Goal: Task Accomplishment & Management: Manage account settings

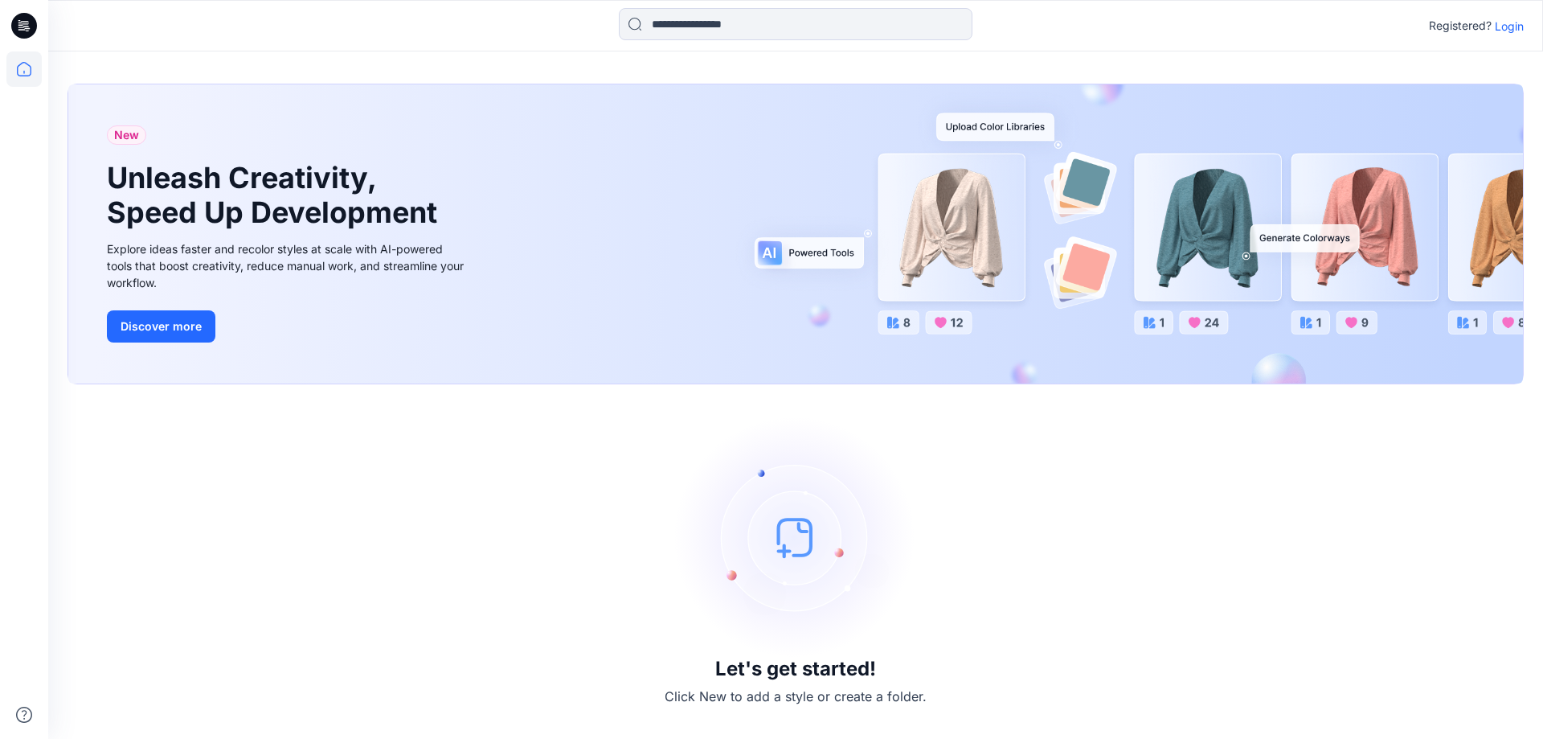
click at [1510, 28] on p "Login" at bounding box center [1509, 26] width 29 height 17
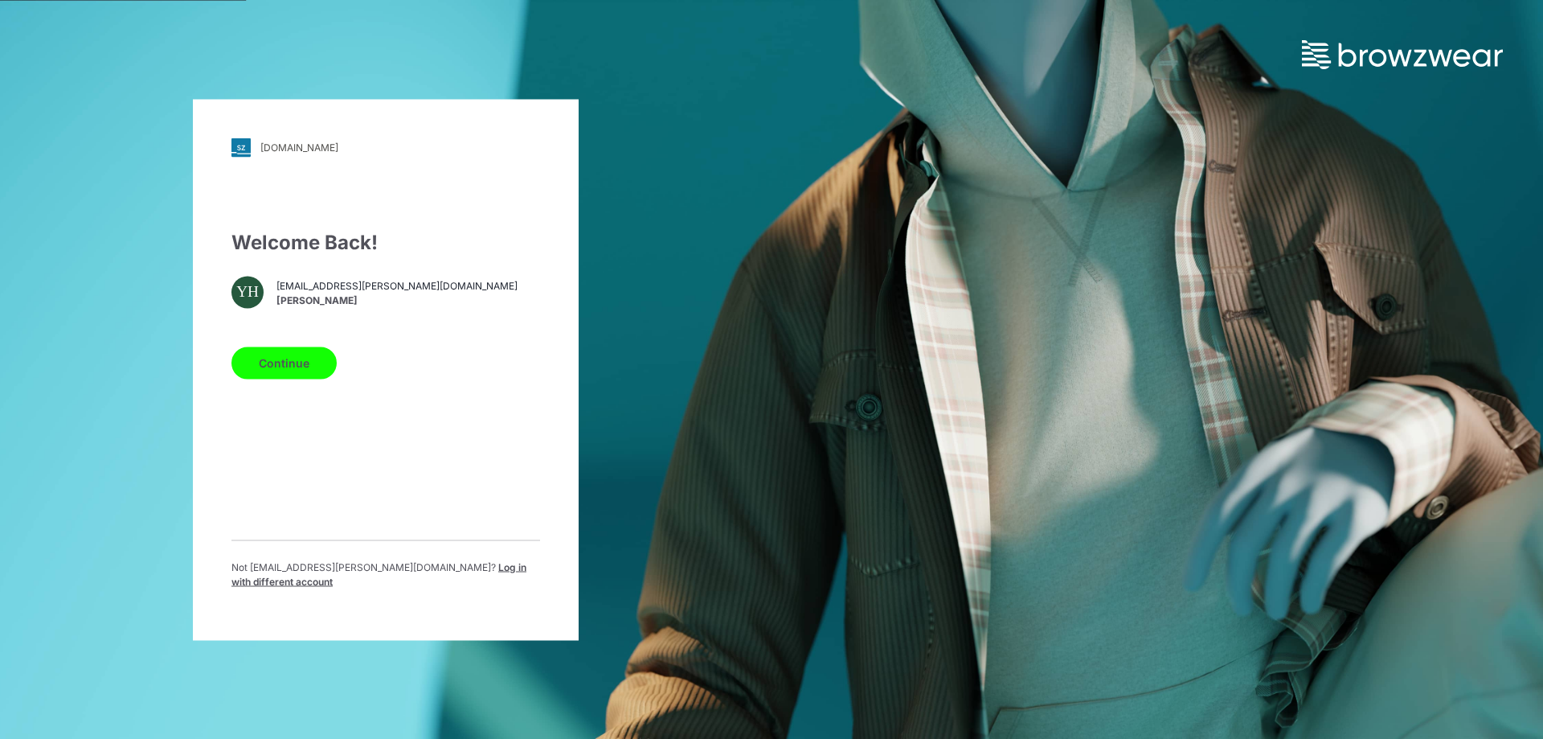
click at [325, 376] on button "Continue" at bounding box center [283, 362] width 105 height 32
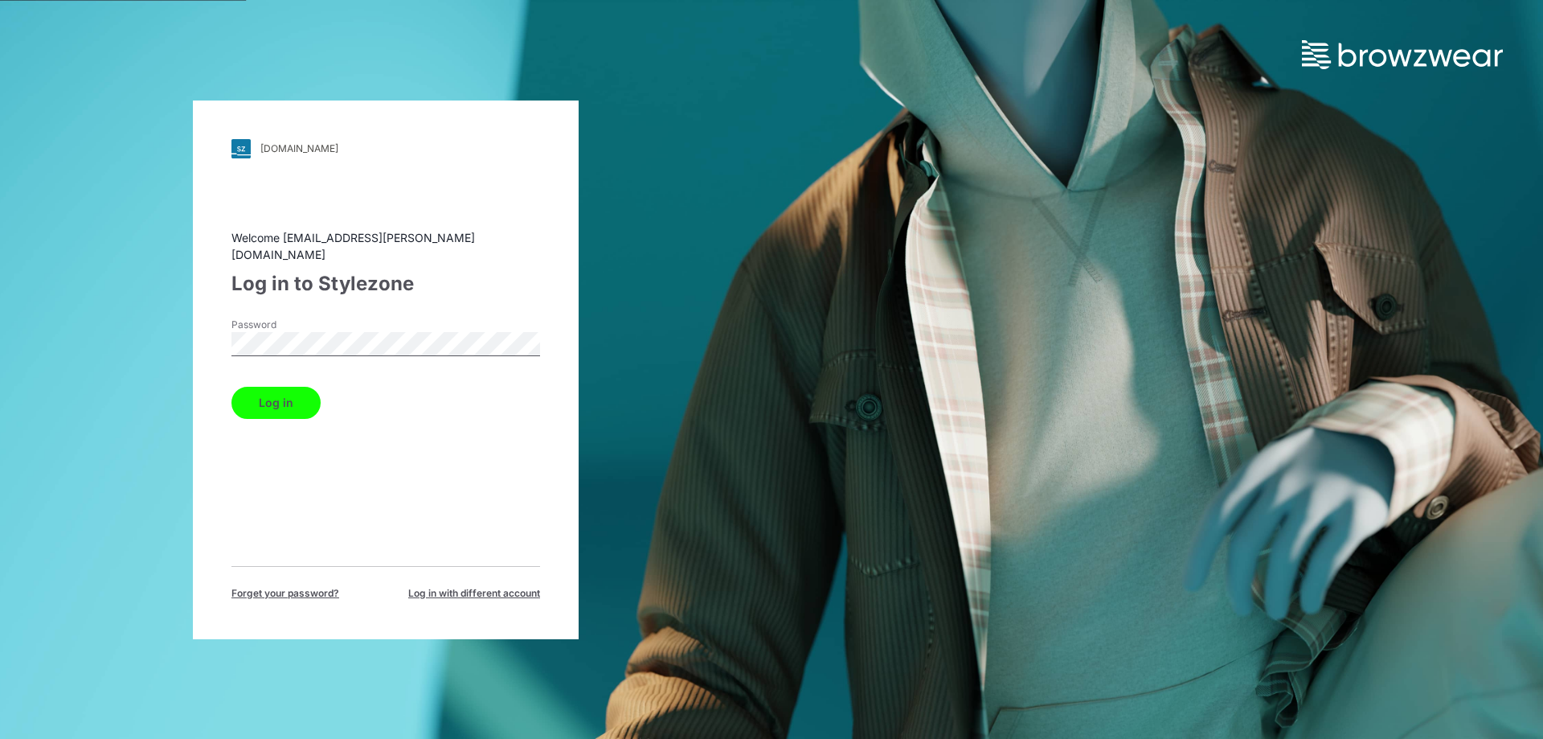
click at [301, 387] on button "Log in" at bounding box center [275, 403] width 89 height 32
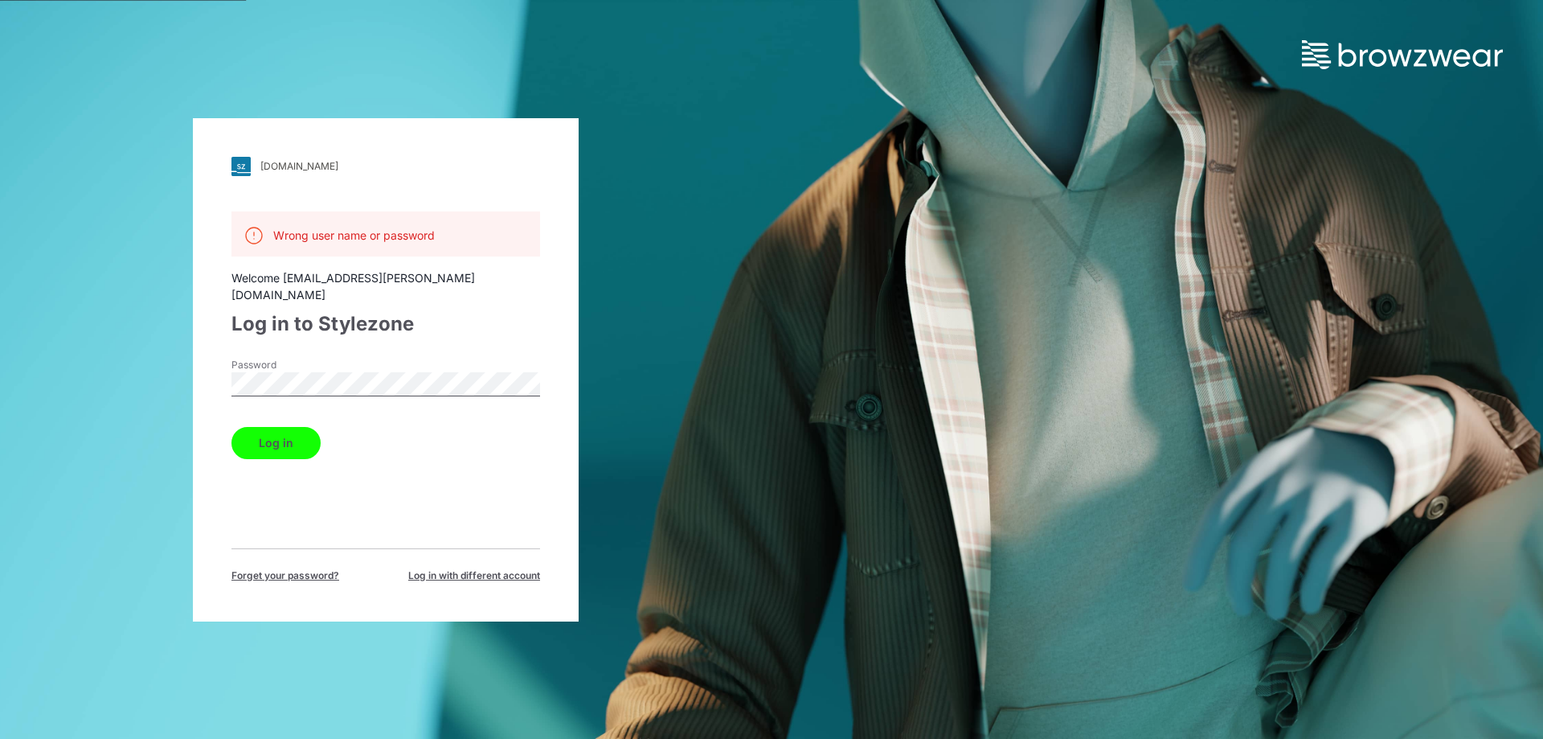
click at [286, 427] on button "Log in" at bounding box center [275, 443] width 89 height 32
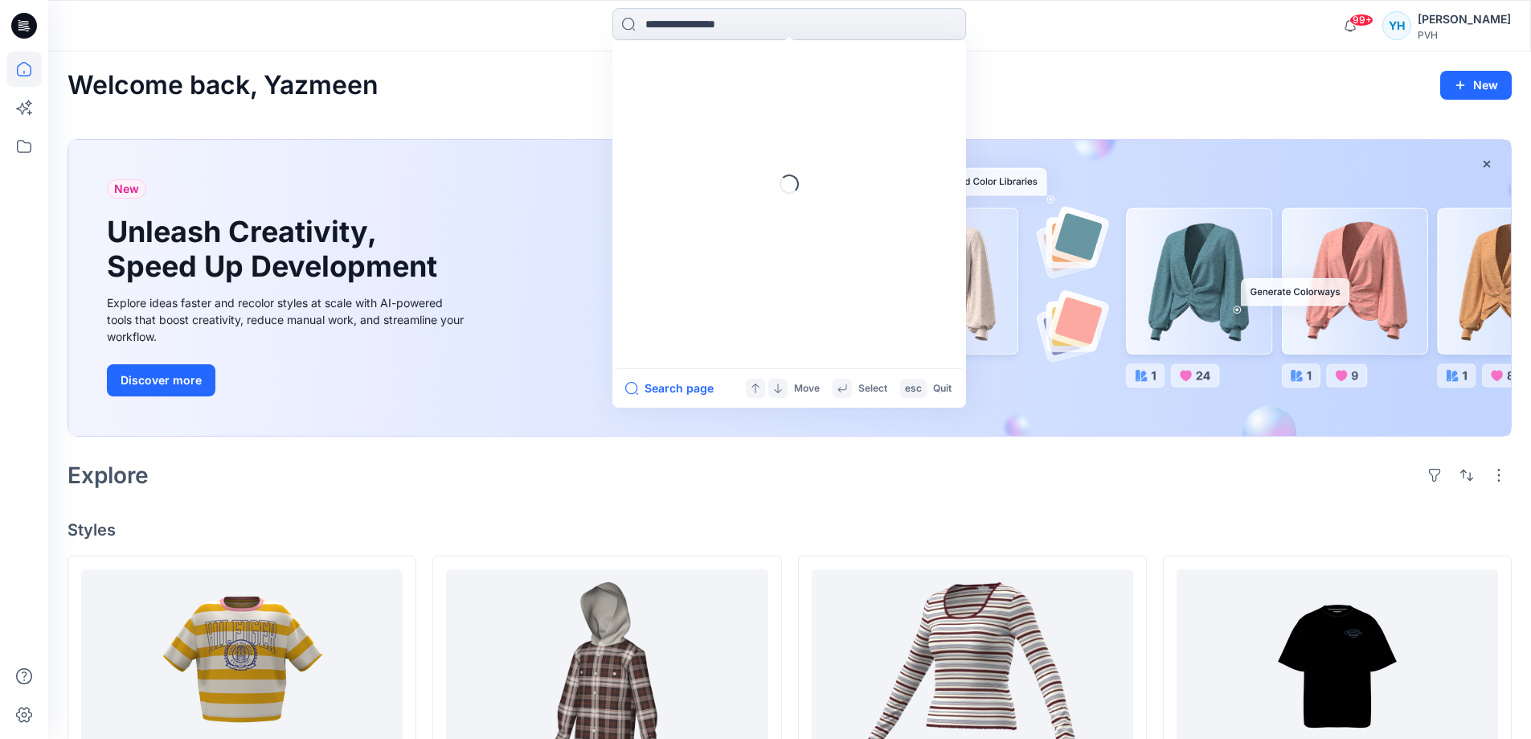
click at [723, 27] on input at bounding box center [790, 24] width 354 height 32
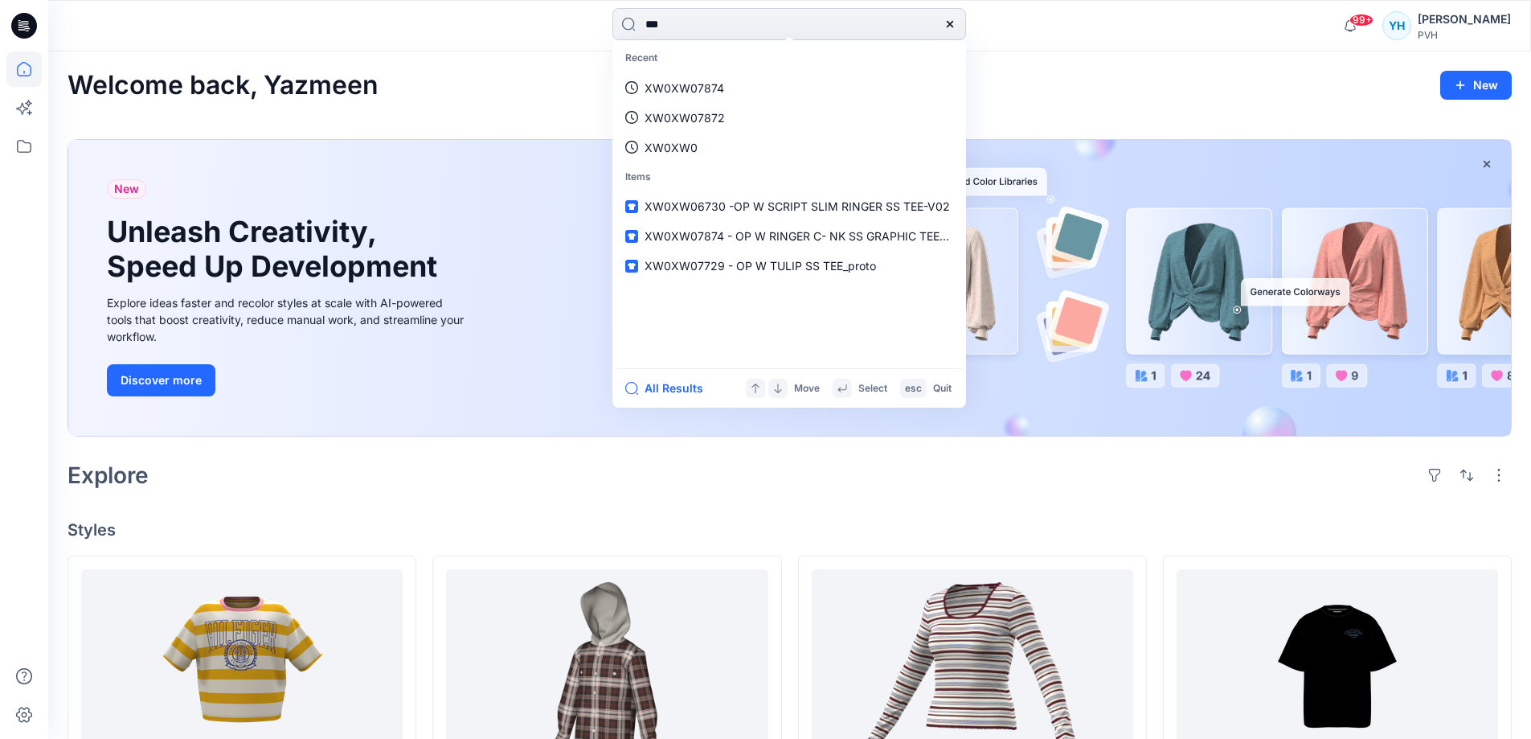
type input "****"
